Goal: Use online tool/utility: Utilize a website feature to perform a specific function

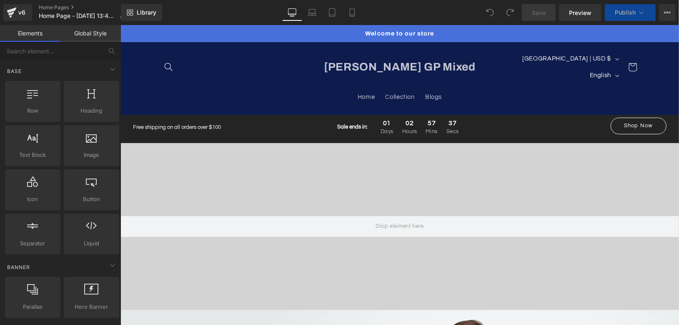
click at [232, 116] on div "Free shipping on all orders over $100 Text Block" at bounding box center [218, 123] width 170 height 15
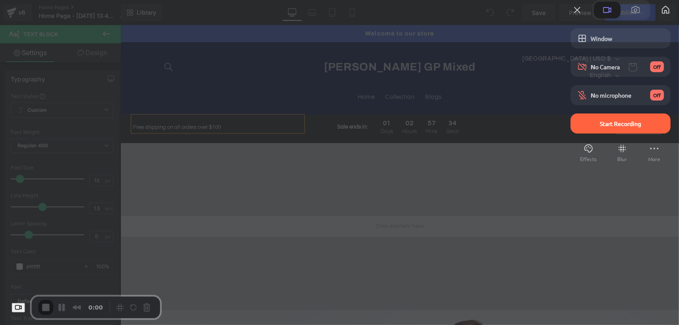
drag, startPoint x: 118, startPoint y: 86, endPoint x: 253, endPoint y: 64, distance: 136.5
click at [253, 64] on div at bounding box center [339, 162] width 679 height 325
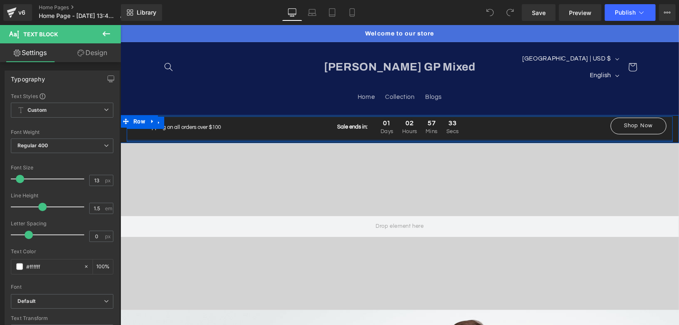
click at [276, 139] on div at bounding box center [399, 140] width 546 height 2
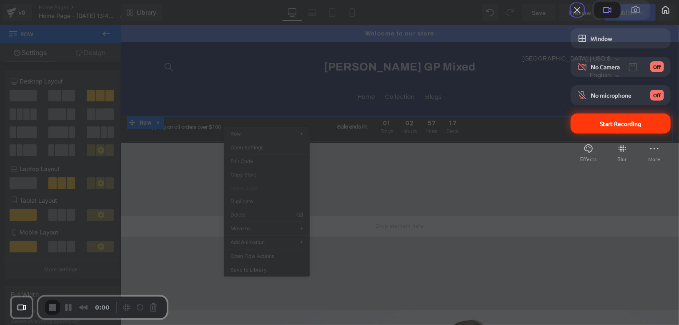
click at [601, 127] on span "Start Recording" at bounding box center [621, 124] width 41 height 8
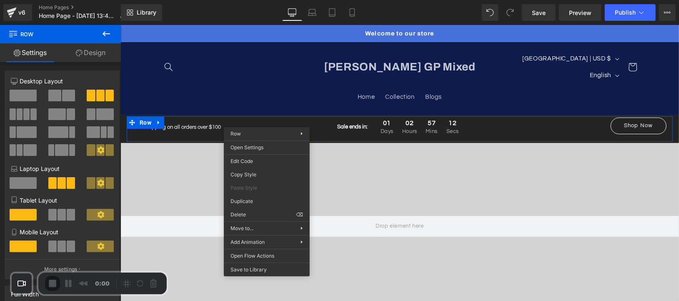
click at [176, 192] on video at bounding box center [399, 208] width 559 height 279
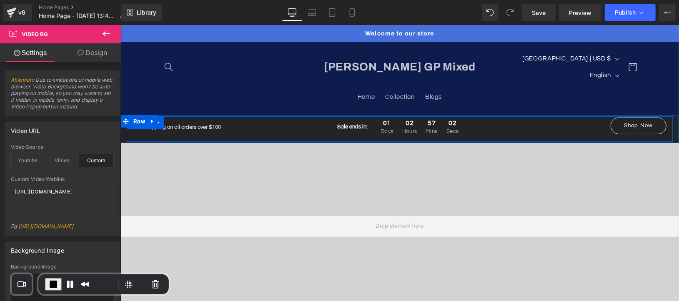
click at [172, 122] on div "Free shipping on all orders over $100 Text Block Sale ends in: Text Block 01 Da…" at bounding box center [399, 129] width 546 height 26
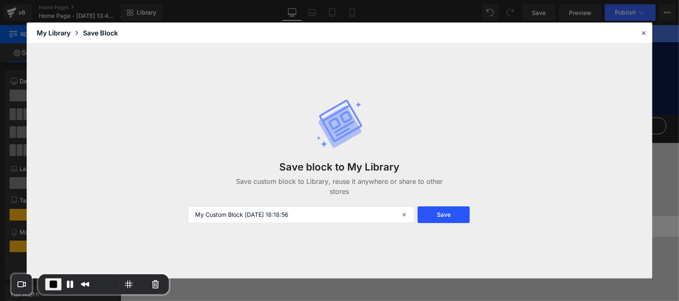
click at [446, 215] on button "Save" at bounding box center [444, 214] width 52 height 17
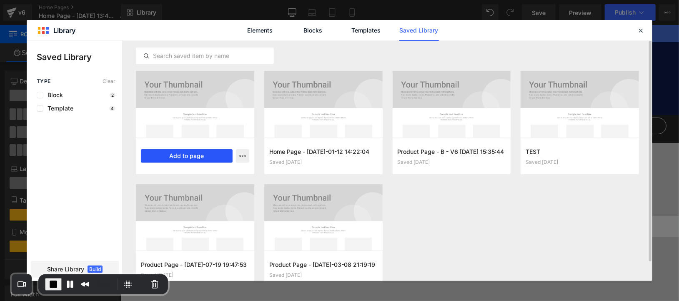
click at [199, 153] on button "Add to page" at bounding box center [187, 155] width 92 height 13
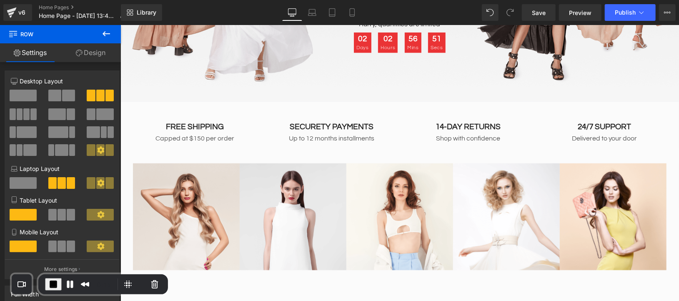
scroll to position [2680, 0]
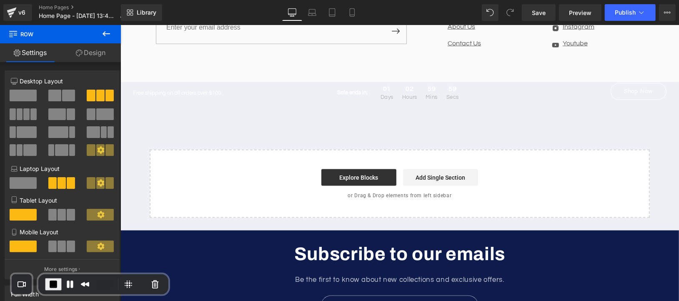
click at [191, 82] on div "Free shipping on all orders over $100 Text Block Sale ends in: Text Block 01 Da…" at bounding box center [399, 95] width 546 height 26
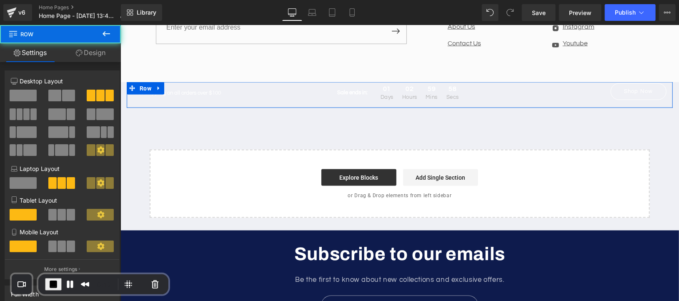
scroll to position [2542, 0]
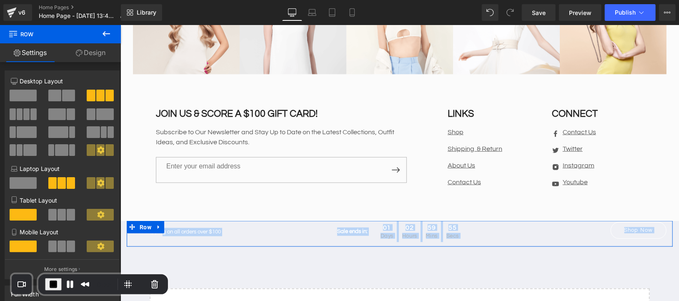
drag, startPoint x: 160, startPoint y: 222, endPoint x: 137, endPoint y: 225, distance: 23.1
click at [157, 225] on div "Free shipping on all orders over $100 Text Block Sale ends in: Text Block 01 Da…" at bounding box center [399, 234] width 546 height 26
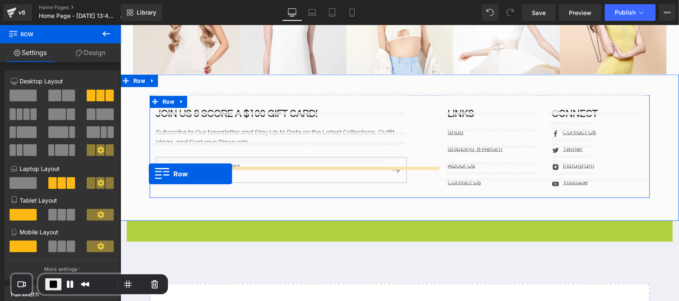
drag, startPoint x: 128, startPoint y: 214, endPoint x: 148, endPoint y: 174, distance: 45.0
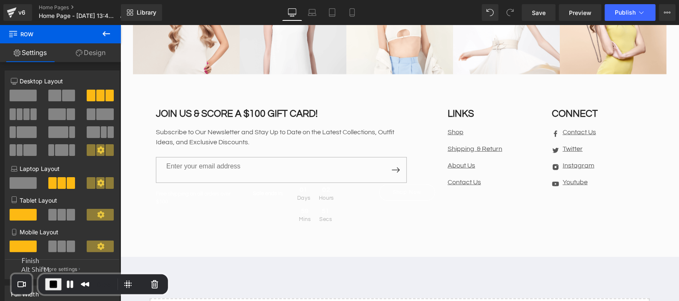
click at [50, 284] on span "End Recording" at bounding box center [53, 284] width 10 height 10
